Goal: Task Accomplishment & Management: Use online tool/utility

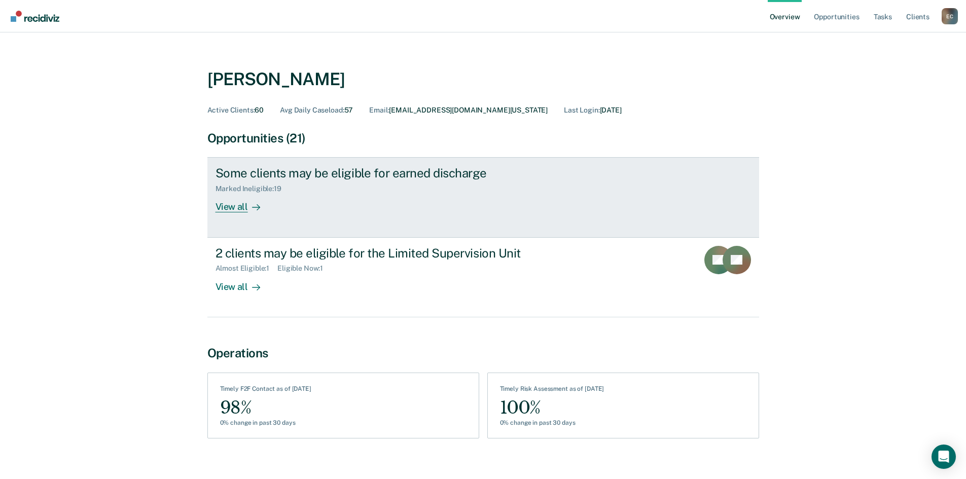
click at [234, 208] on div "View all" at bounding box center [244, 203] width 57 height 20
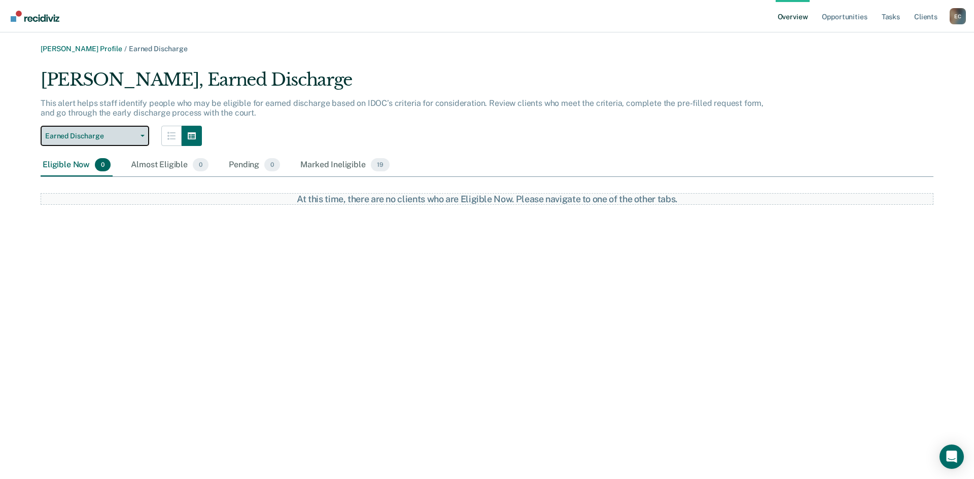
click at [137, 133] on button "Earned Discharge" at bounding box center [95, 136] width 109 height 20
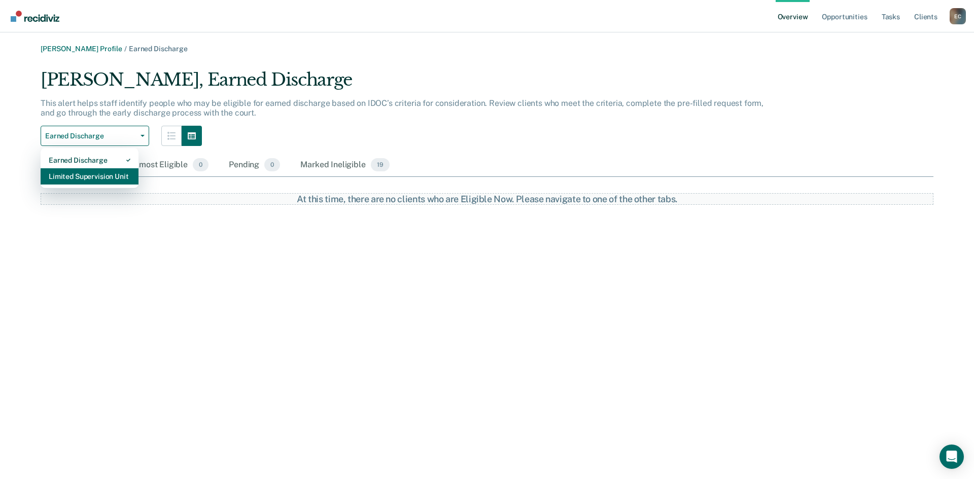
click at [99, 175] on div "Limited Supervision Unit" at bounding box center [90, 176] width 82 height 16
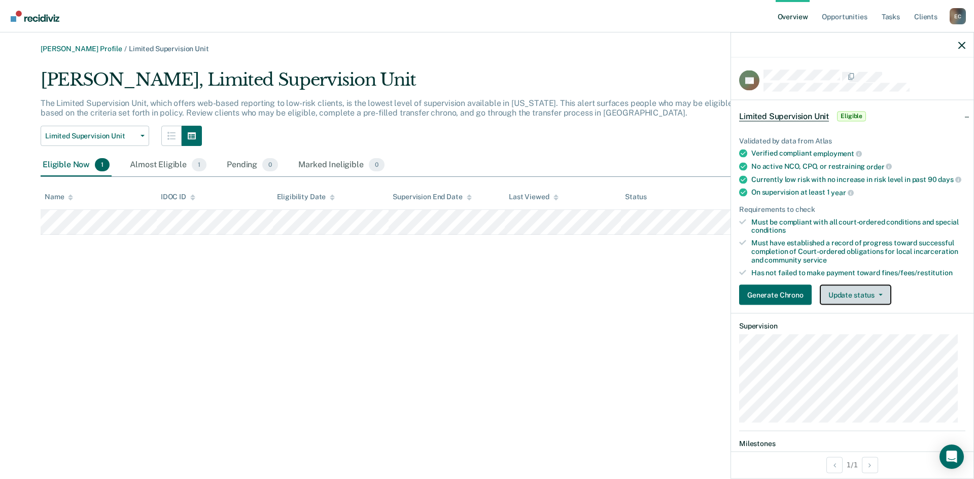
click at [877, 305] on button "Update status" at bounding box center [856, 295] width 72 height 20
click at [878, 305] on button "Update status" at bounding box center [856, 295] width 72 height 20
click at [962, 46] on icon "button" at bounding box center [961, 45] width 7 height 7
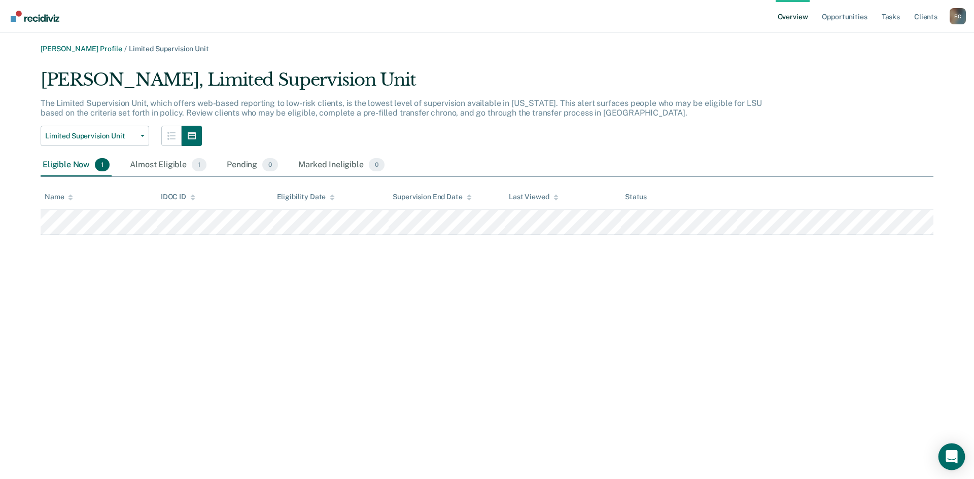
click at [950, 459] on icon "Open Intercom Messenger" at bounding box center [951, 456] width 12 height 13
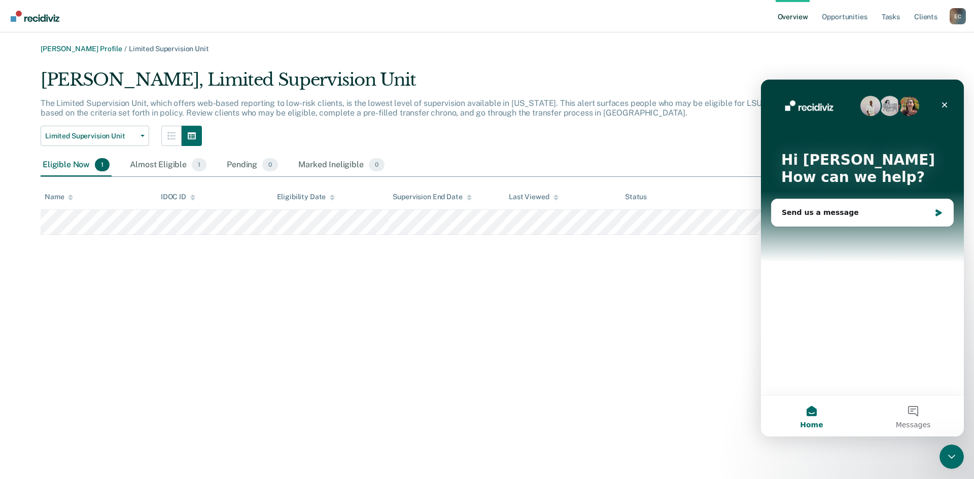
click at [645, 334] on div "[PERSON_NAME] Profile / Limited Supervision Unit [PERSON_NAME], Limited Supervi…" at bounding box center [486, 246] width 949 height 402
drag, startPoint x: 607, startPoint y: 332, endPoint x: 667, endPoint y: 293, distance: 71.6
click at [644, 315] on div "[PERSON_NAME] Profile / Limited Supervision Unit [PERSON_NAME], Limited Supervi…" at bounding box center [486, 246] width 949 height 402
click at [950, 104] on div "Close" at bounding box center [944, 105] width 18 height 18
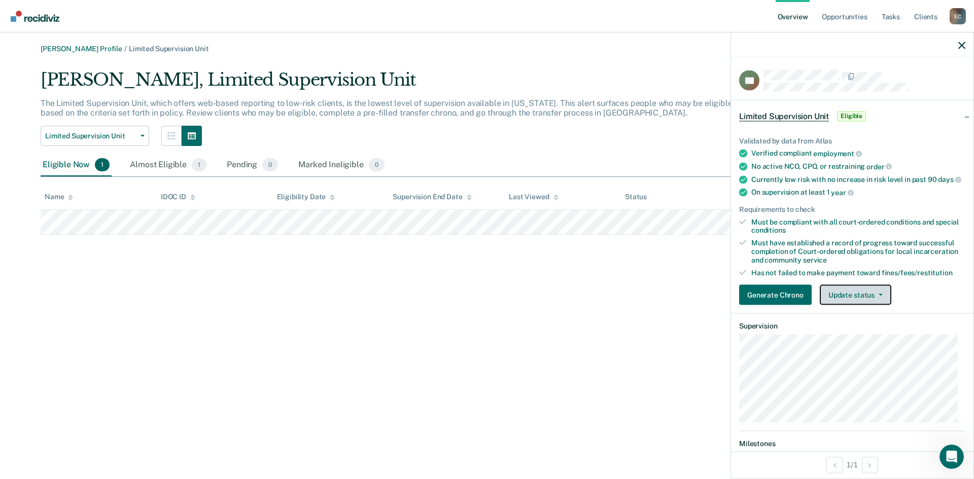
click at [857, 302] on button "Update status" at bounding box center [856, 295] width 72 height 20
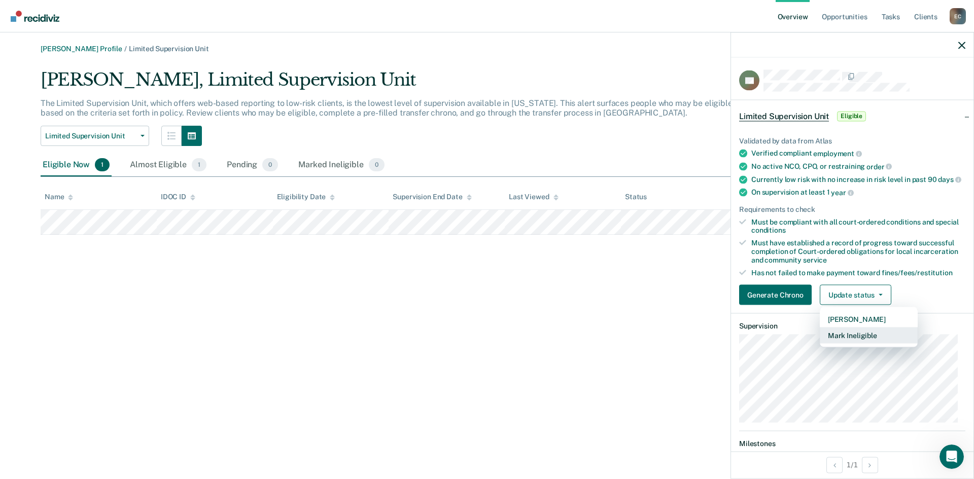
click at [856, 344] on button "Mark Ineligible" at bounding box center [869, 336] width 98 height 16
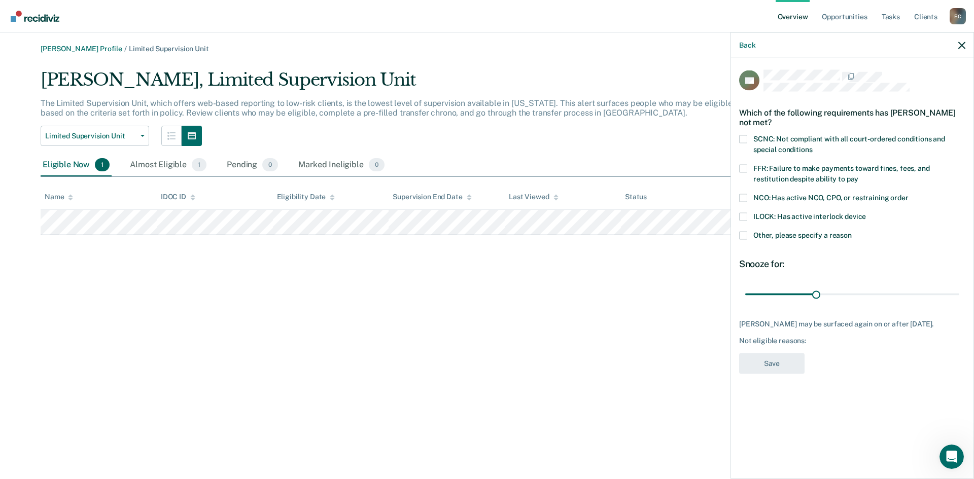
click at [745, 234] on span at bounding box center [743, 235] width 8 height 8
click at [852, 231] on input "Other, please specify a reason" at bounding box center [852, 231] width 0 height 0
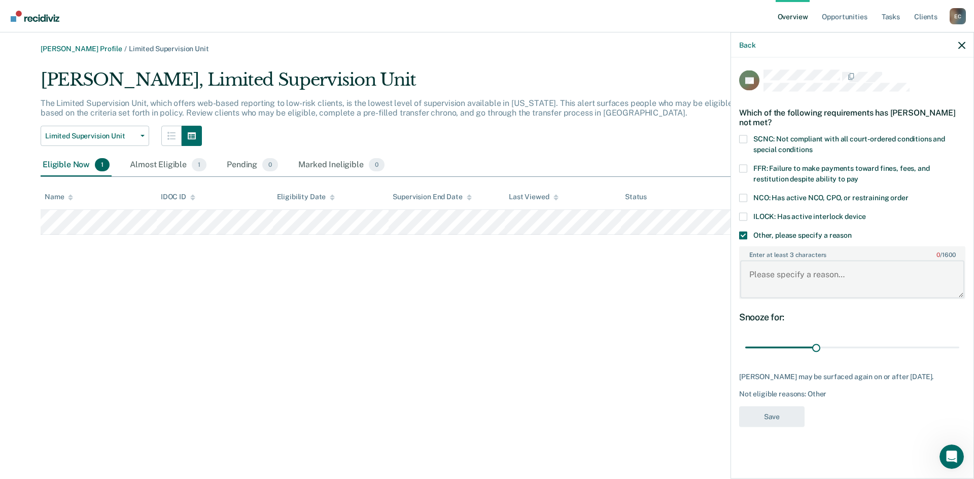
click at [784, 282] on textarea "Enter at least 3 characters 0 / 1600" at bounding box center [852, 280] width 224 height 38
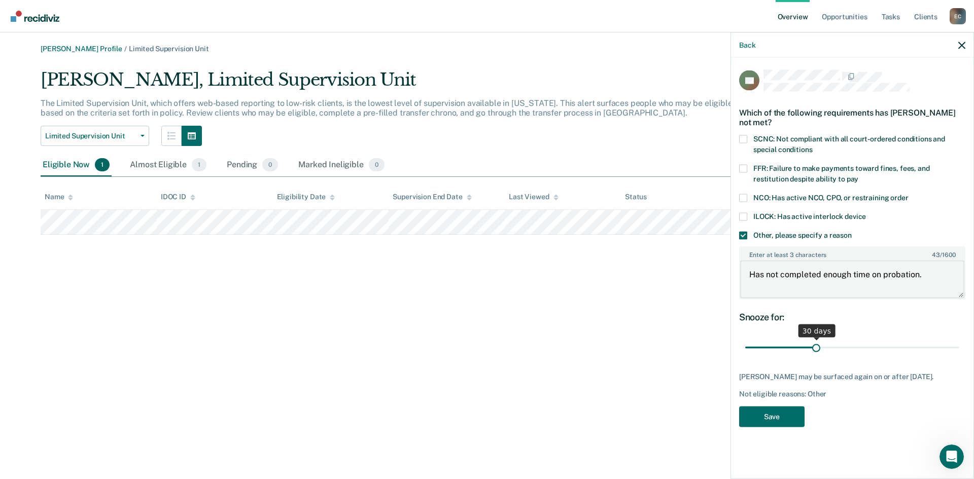
type textarea "Has not completed enough time on probation."
drag, startPoint x: 814, startPoint y: 349, endPoint x: 973, endPoint y: 338, distance: 159.6
type input "90"
click at [959, 339] on input "range" at bounding box center [852, 348] width 214 height 18
click at [781, 425] on button "Save" at bounding box center [771, 416] width 65 height 21
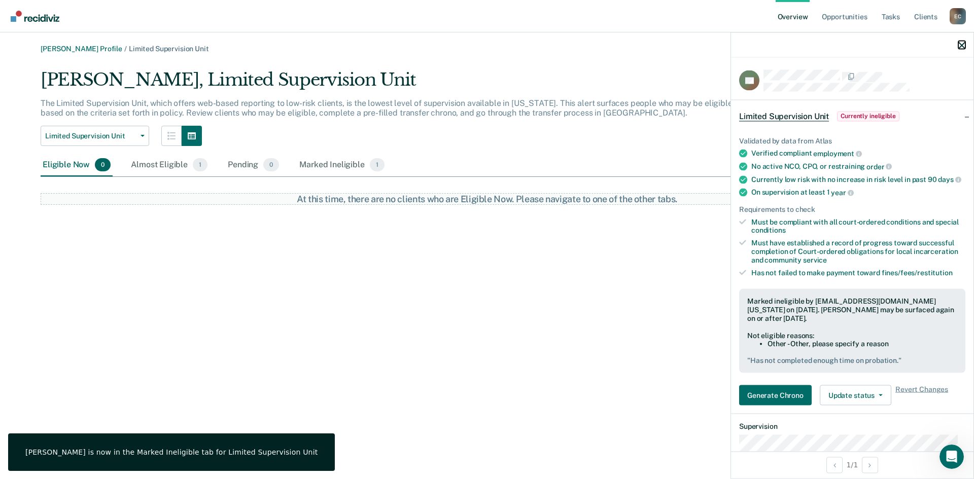
click at [963, 48] on icon "button" at bounding box center [961, 45] width 7 height 7
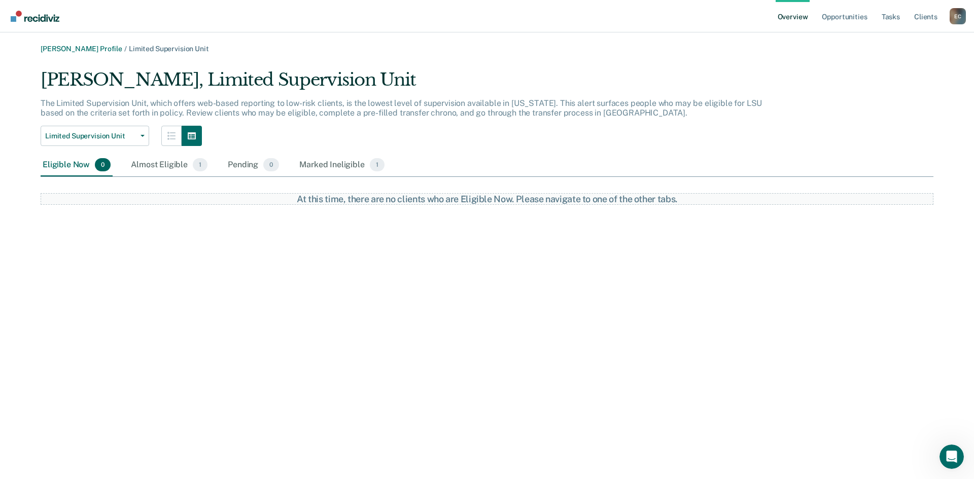
click at [790, 16] on link "Overview" at bounding box center [792, 16] width 34 height 32
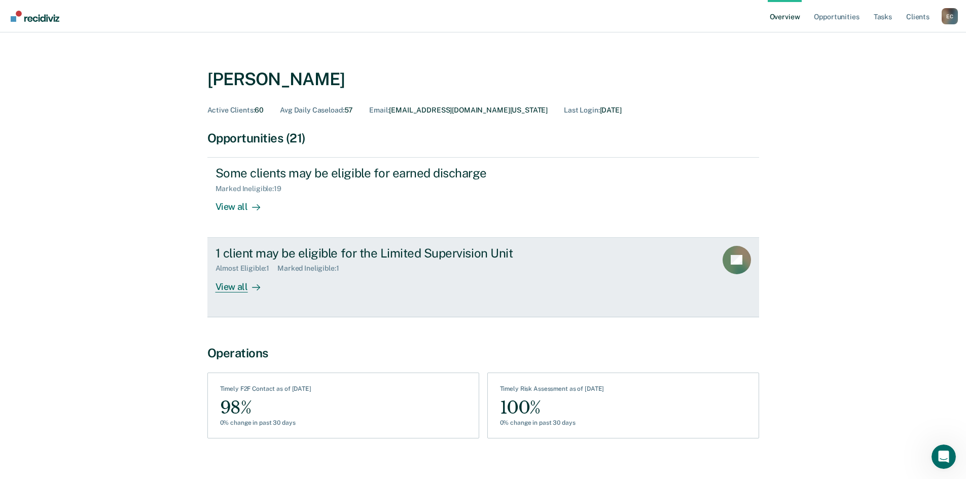
click at [217, 286] on div "View all" at bounding box center [244, 283] width 57 height 20
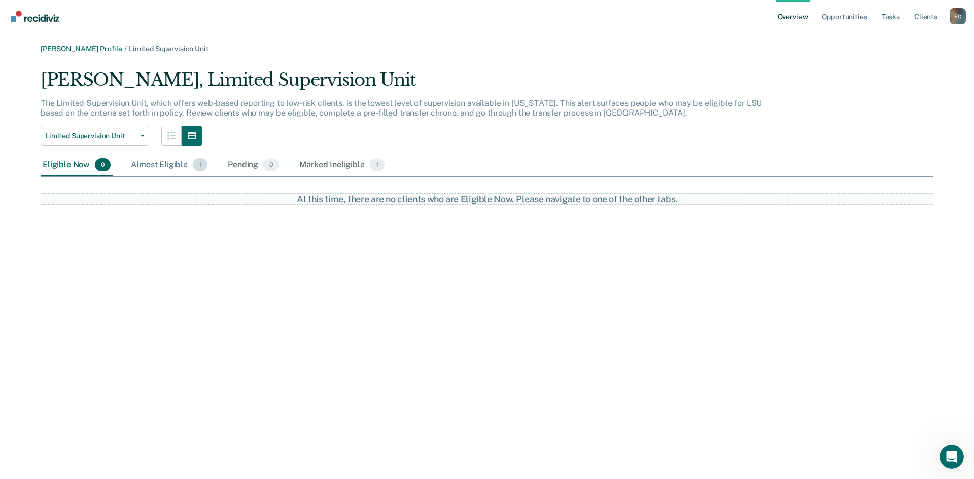
click at [165, 165] on div "Almost Eligible 1" at bounding box center [169, 165] width 81 height 22
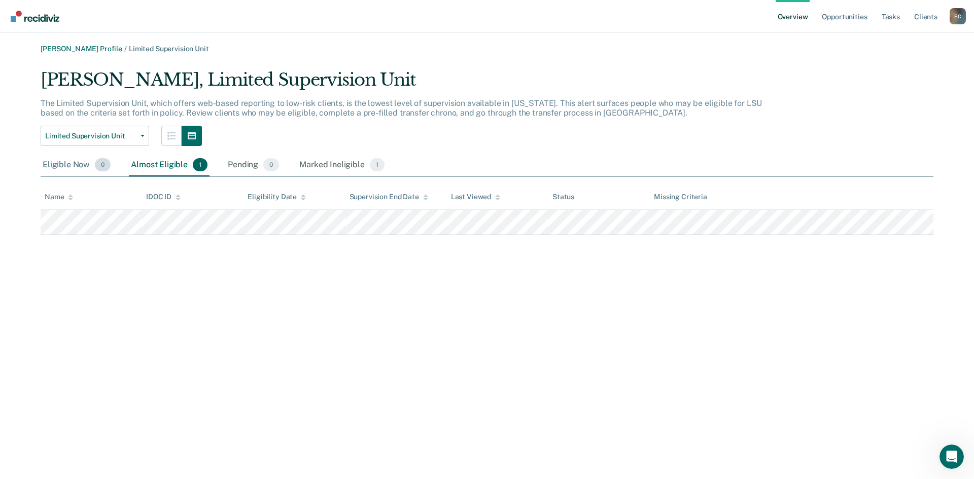
click at [64, 165] on div "Eligible Now 0" at bounding box center [77, 165] width 72 height 22
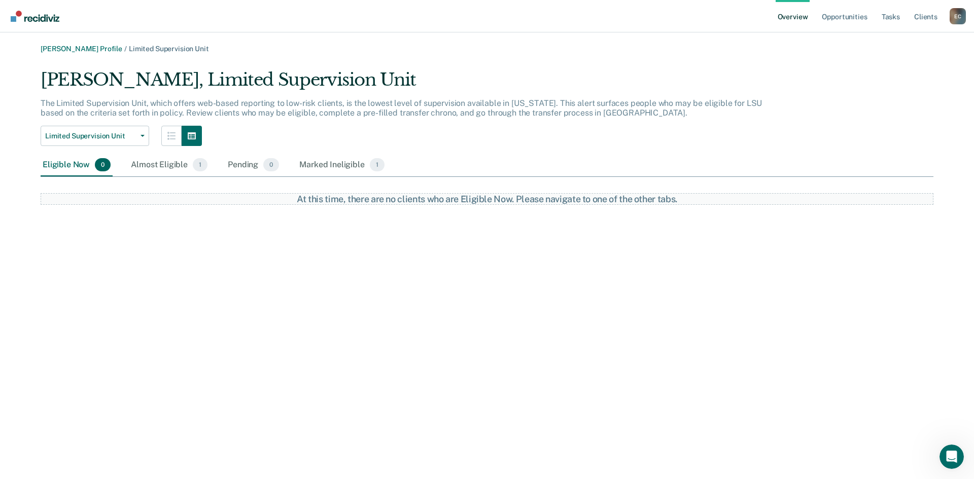
click at [794, 16] on link "Overview" at bounding box center [792, 16] width 34 height 32
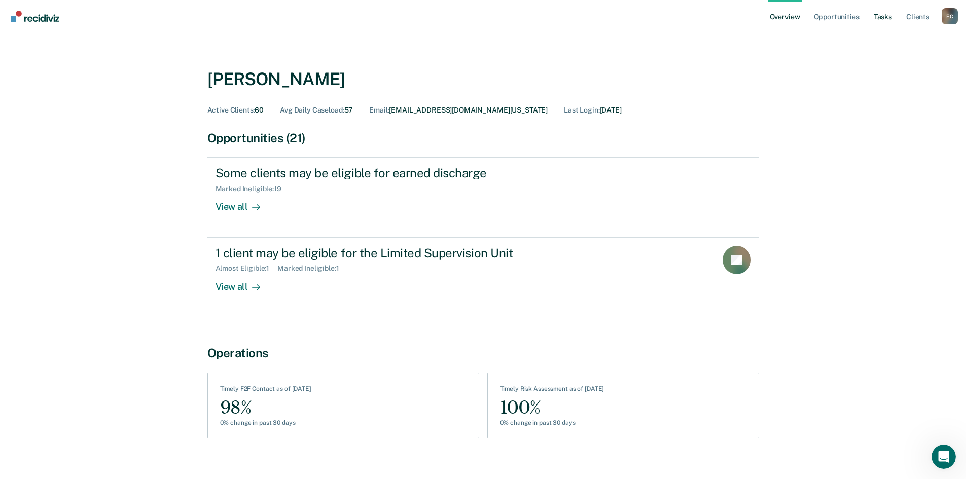
click at [875, 15] on link "Tasks" at bounding box center [883, 16] width 22 height 32
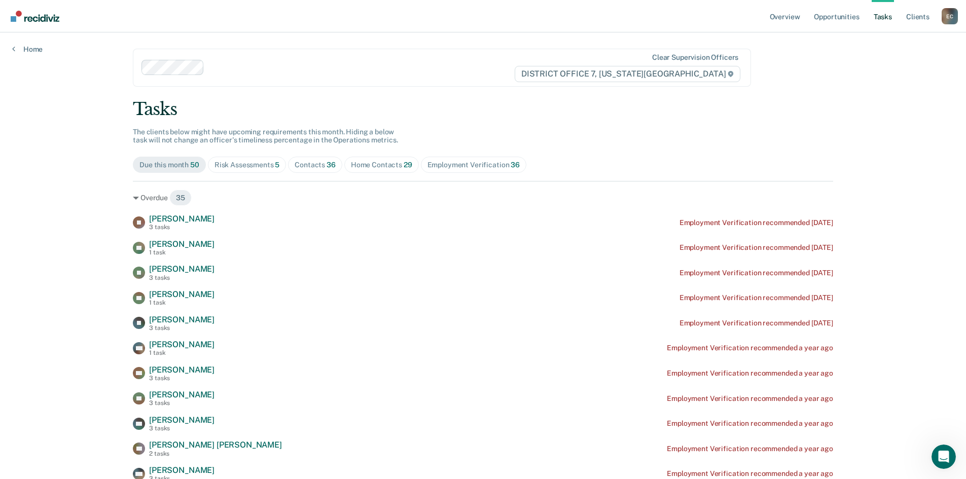
click at [327, 164] on span "36" at bounding box center [331, 165] width 9 height 8
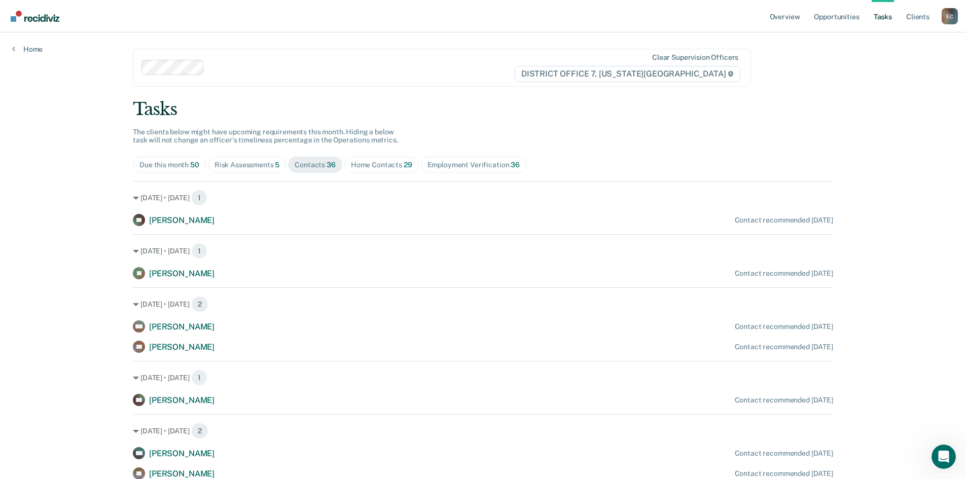
click at [385, 167] on div "Home Contacts 29" at bounding box center [381, 165] width 61 height 9
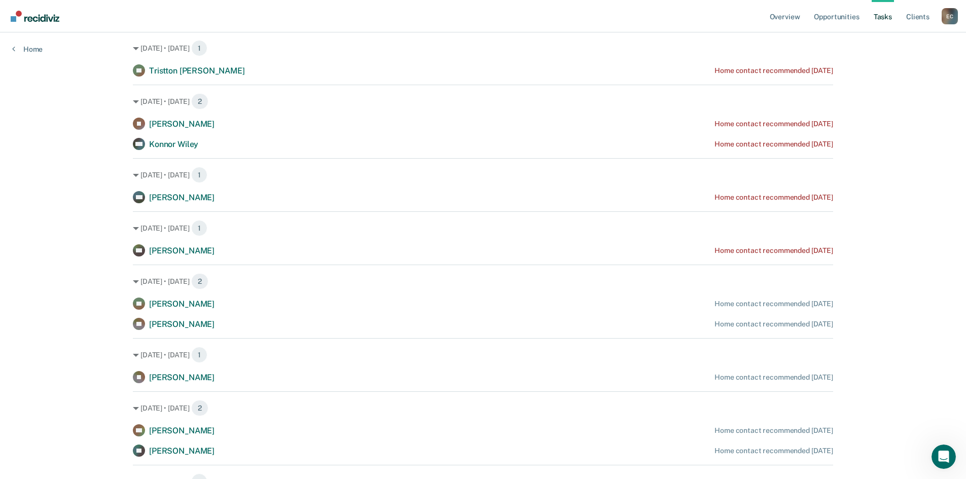
scroll to position [152, 0]
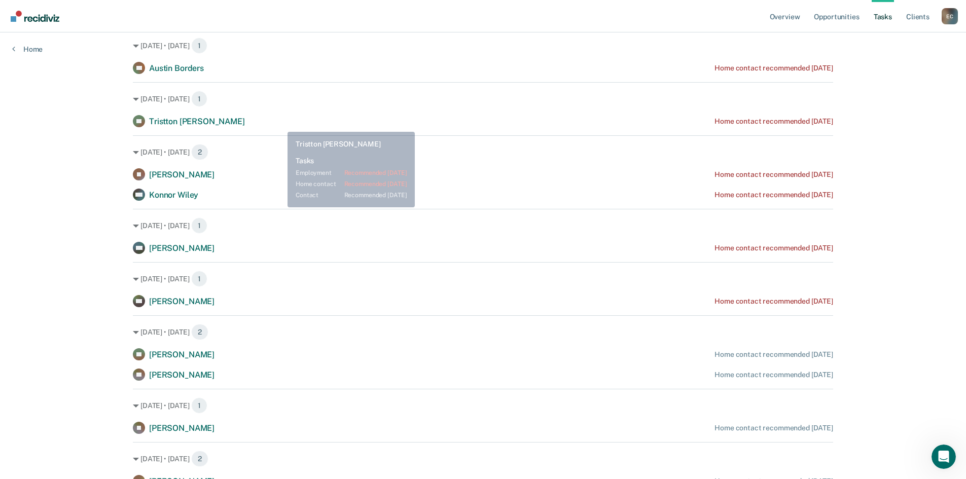
click at [281, 122] on div "TB Tristton [PERSON_NAME] Home contact recommended [DATE]" at bounding box center [483, 121] width 700 height 12
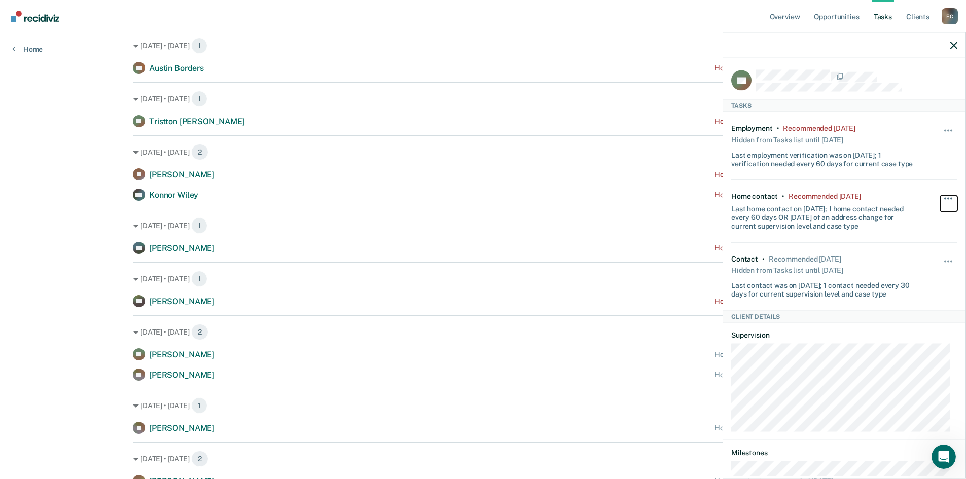
click at [944, 198] on span "button" at bounding box center [945, 199] width 2 height 2
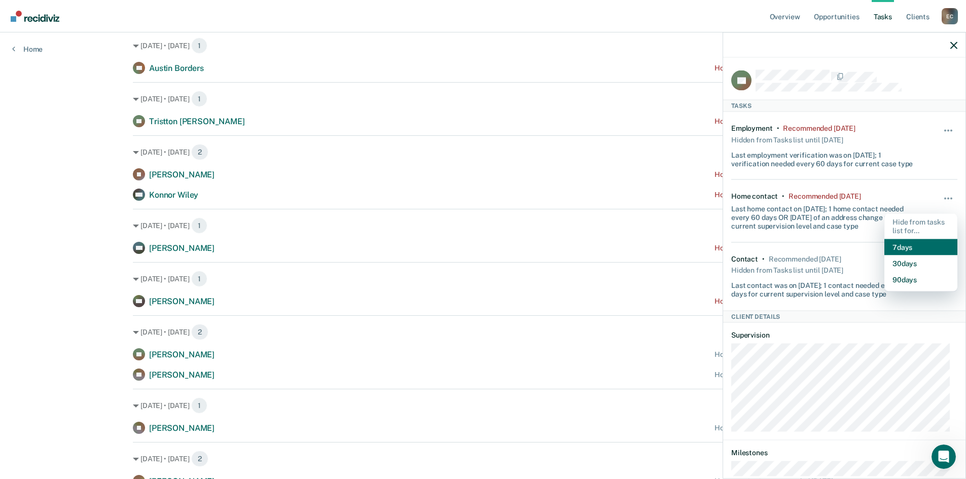
click at [907, 245] on button "7 days" at bounding box center [920, 247] width 73 height 16
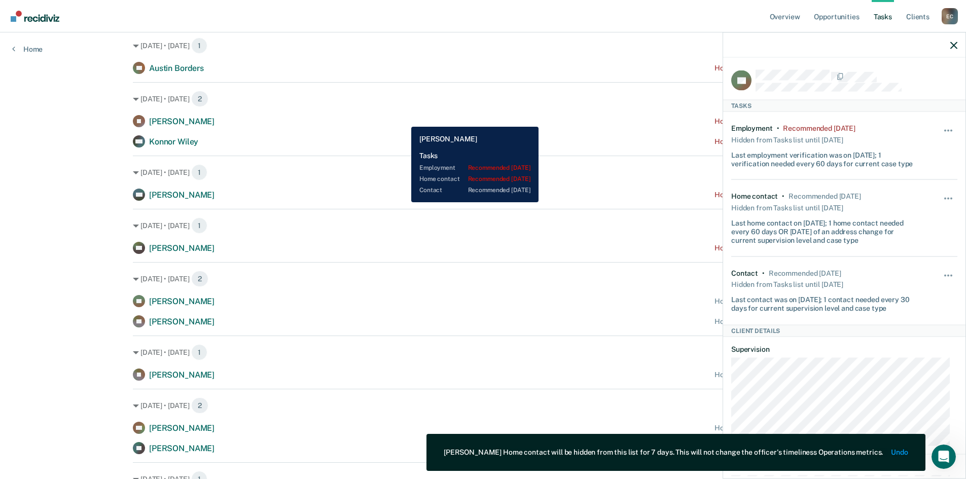
click at [404, 119] on div "JA [PERSON_NAME] Home contact recommended [DATE]" at bounding box center [483, 121] width 700 height 12
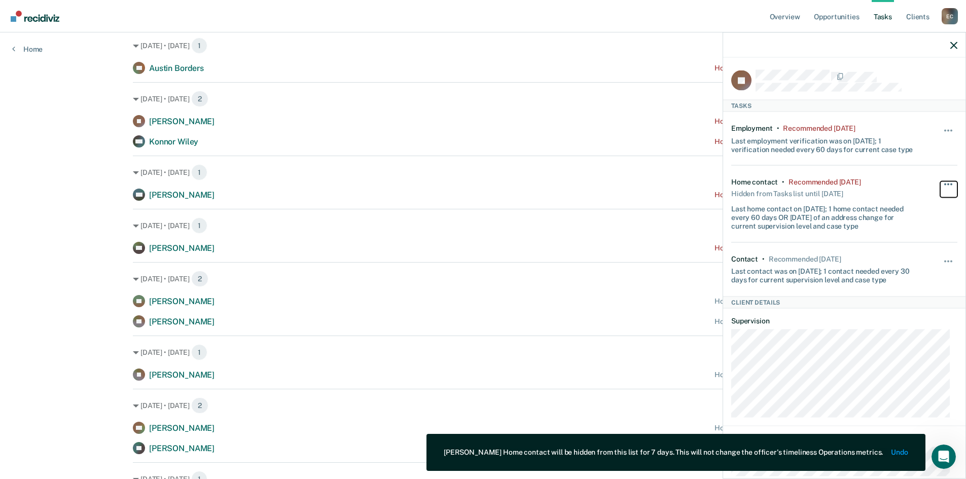
click at [947, 184] on span "button" at bounding box center [948, 185] width 2 height 2
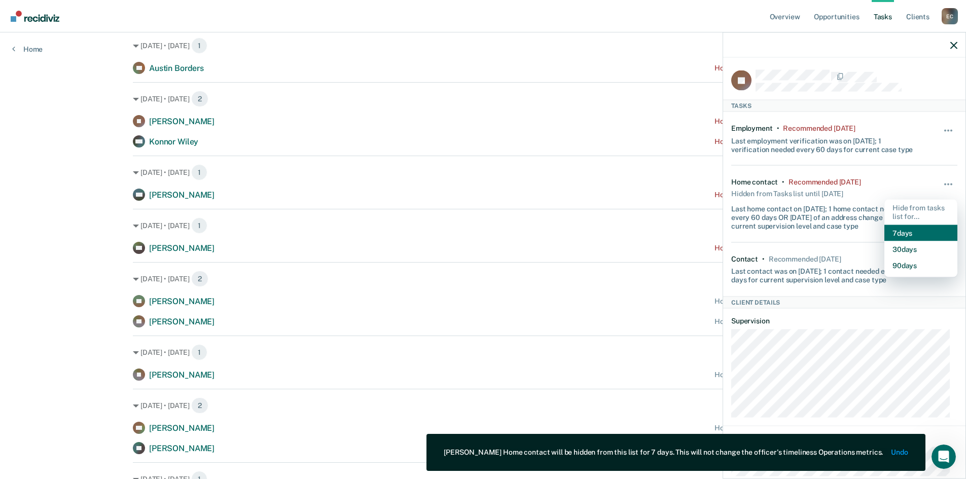
click at [904, 228] on button "7 days" at bounding box center [920, 233] width 73 height 16
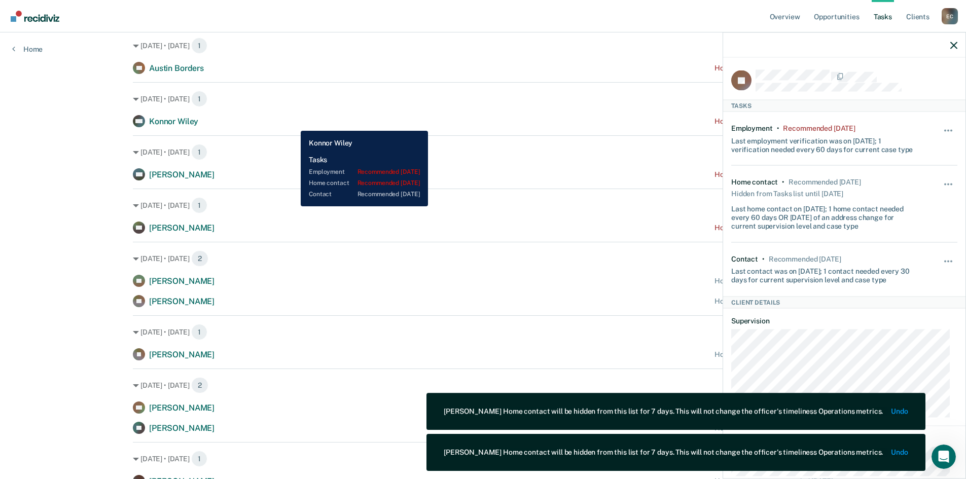
click at [293, 123] on div "[PERSON_NAME] [PERSON_NAME] Home contact recommended [DATE]" at bounding box center [483, 121] width 700 height 12
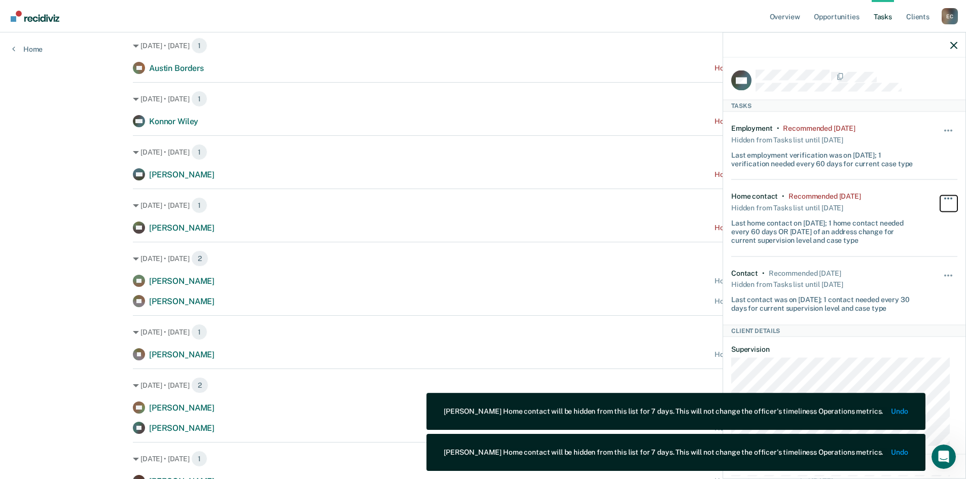
click at [940, 198] on button "button" at bounding box center [948, 204] width 17 height 16
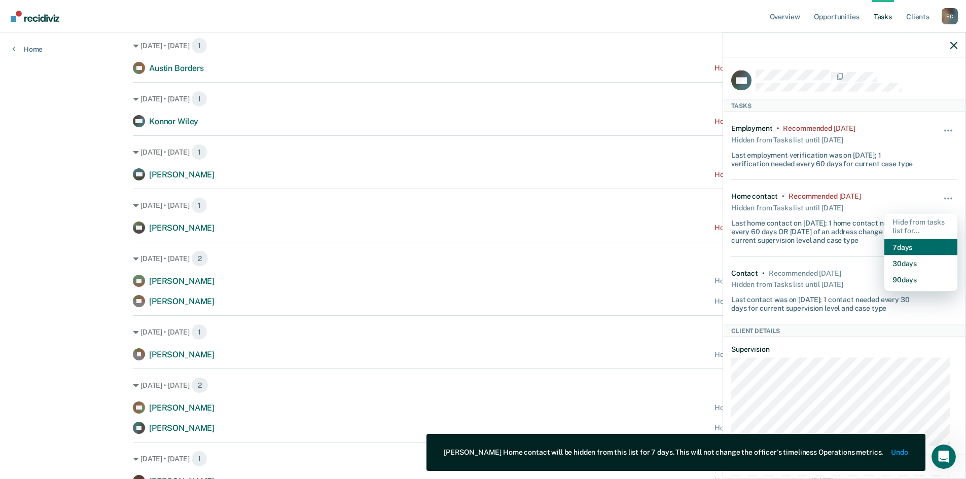
click at [909, 250] on button "7 days" at bounding box center [920, 247] width 73 height 16
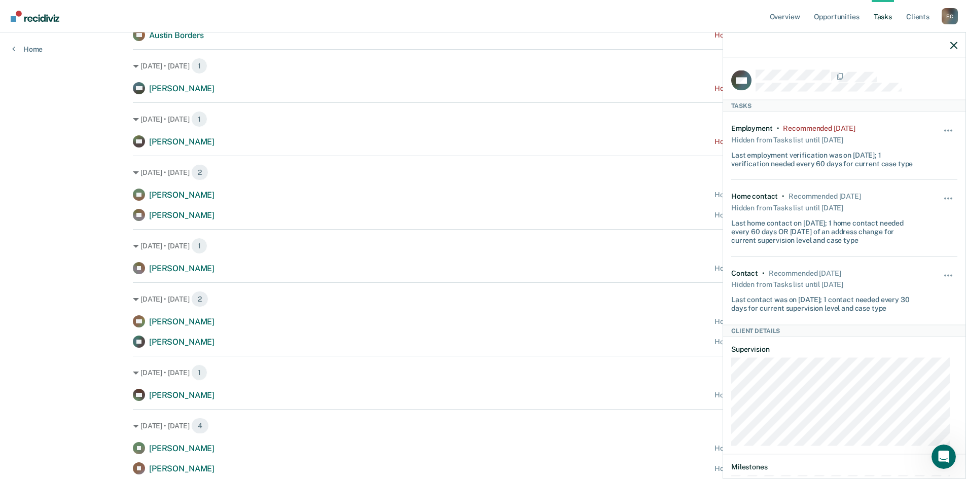
scroll to position [203, 0]
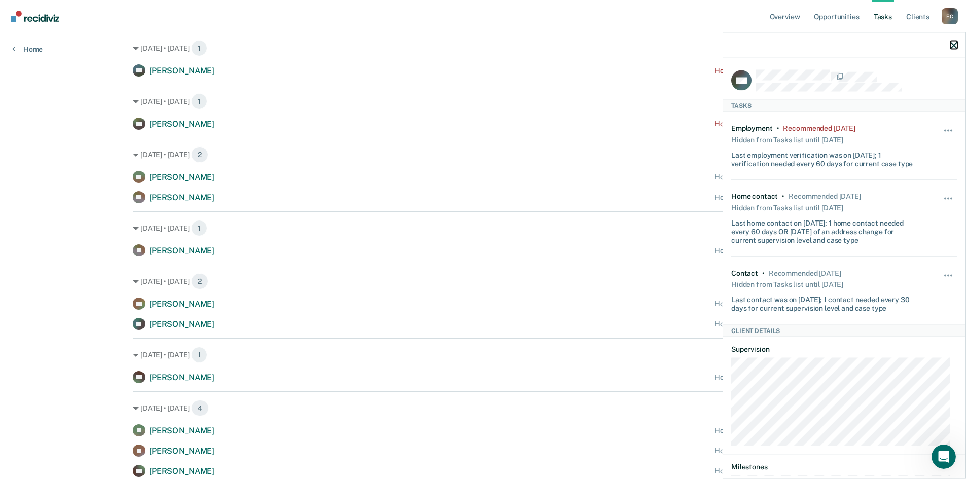
click at [956, 44] on icon "button" at bounding box center [953, 45] width 7 height 7
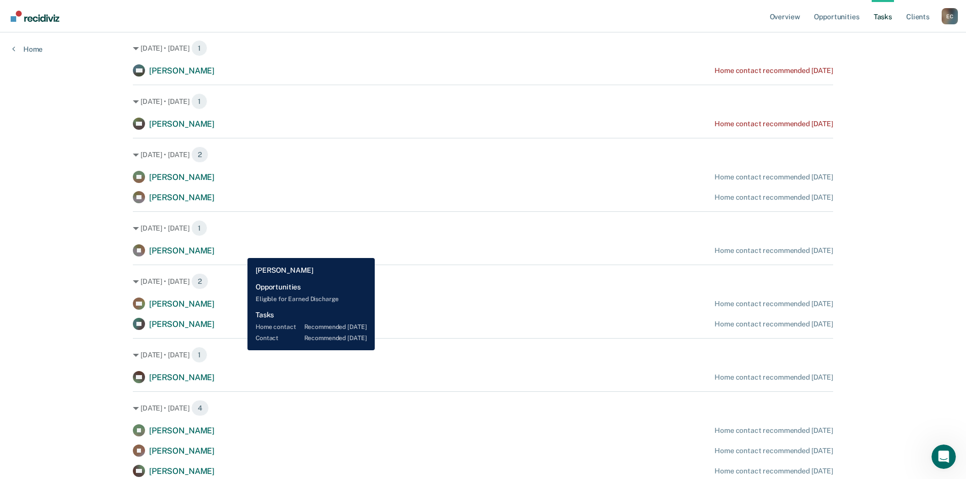
click at [240, 251] on div "[PERSON_NAME] Home contact recommended [DATE]" at bounding box center [483, 250] width 700 height 12
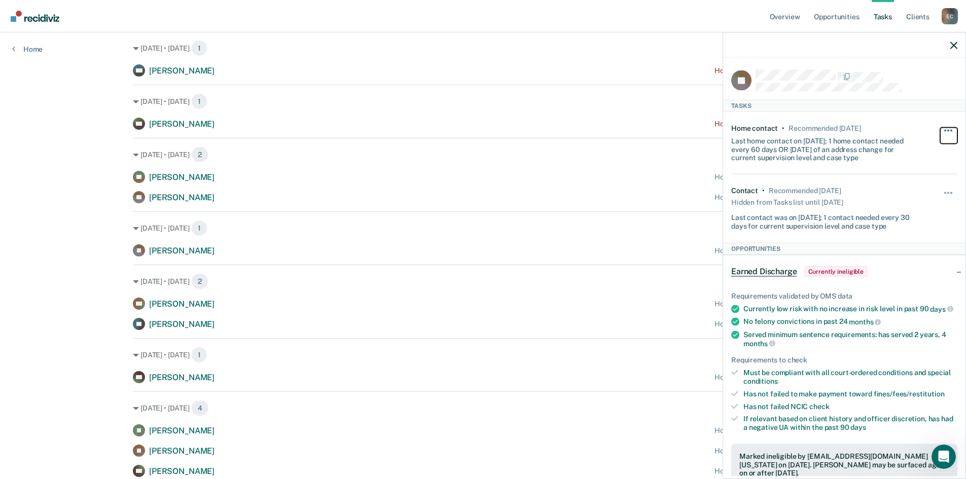
click at [942, 131] on button "button" at bounding box center [948, 135] width 17 height 16
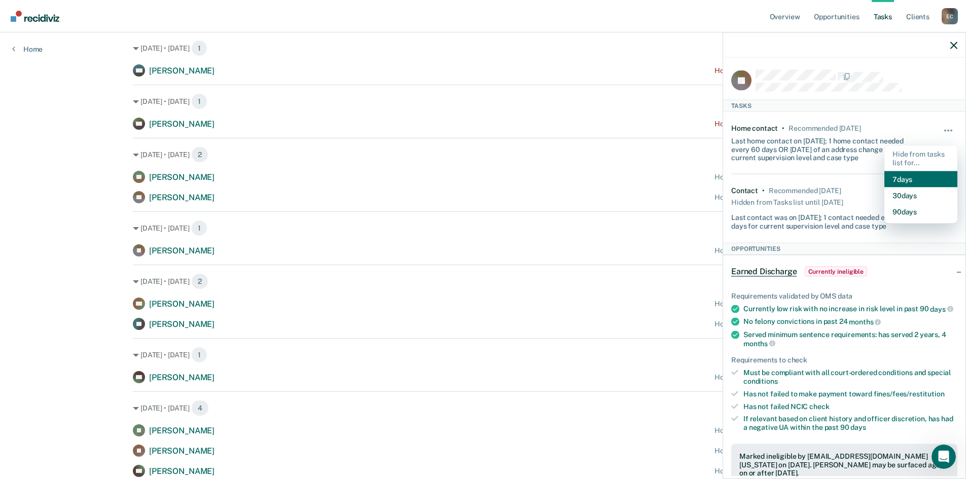
click at [904, 180] on button "7 days" at bounding box center [920, 179] width 73 height 16
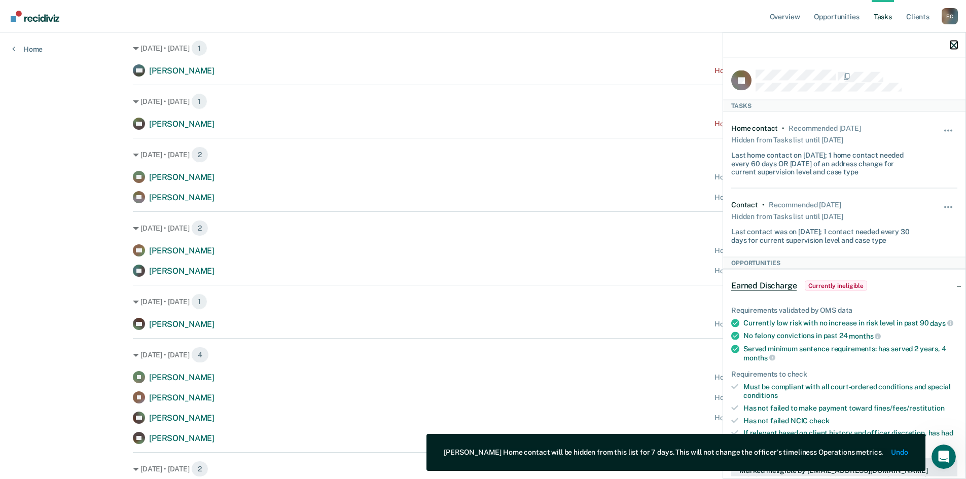
click at [953, 43] on icon "button" at bounding box center [953, 45] width 7 height 7
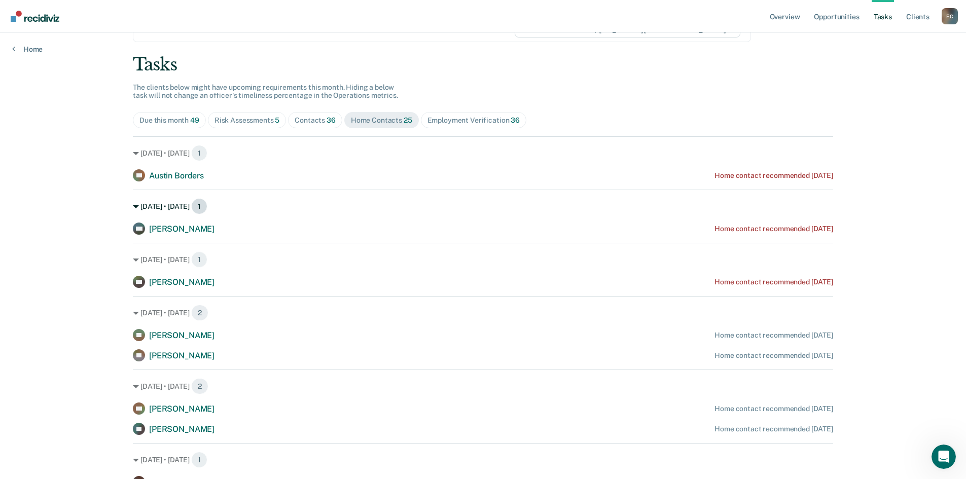
scroll to position [0, 0]
